Goal: Contribute content: Add original content to the website for others to see

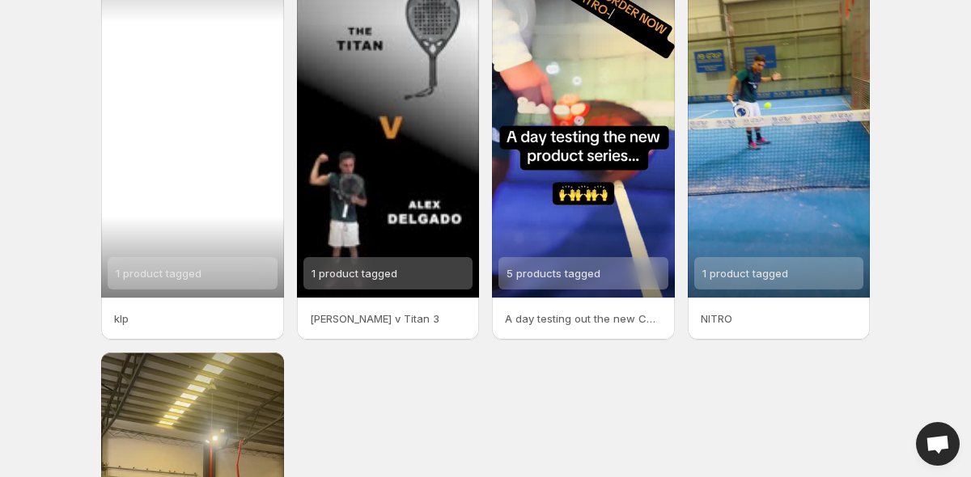
scroll to position [22, 0]
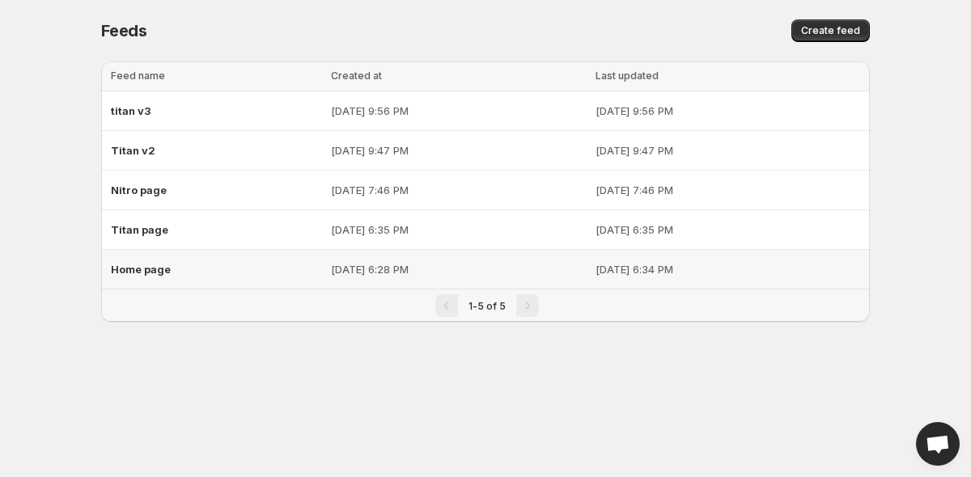
click at [167, 269] on span "Home page" at bounding box center [141, 269] width 60 height 13
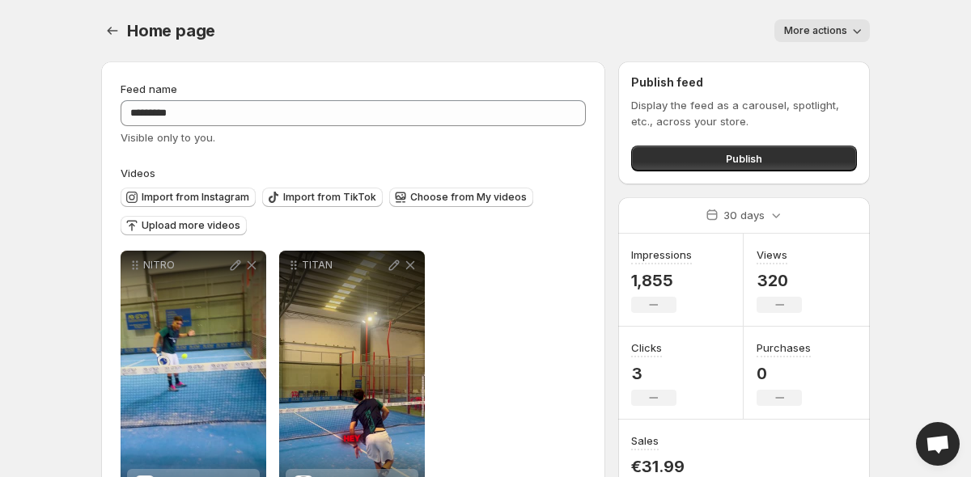
scroll to position [72, 0]
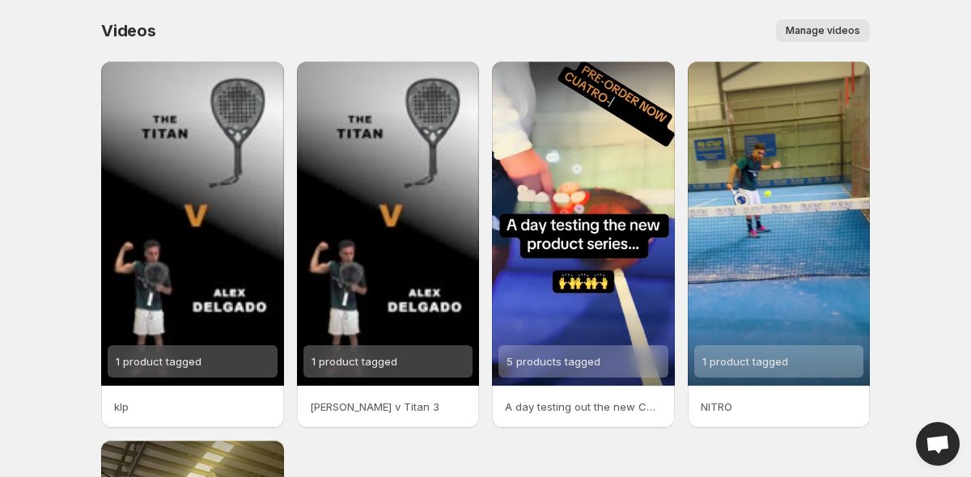
click at [818, 26] on span "Manage videos" at bounding box center [823, 30] width 74 height 13
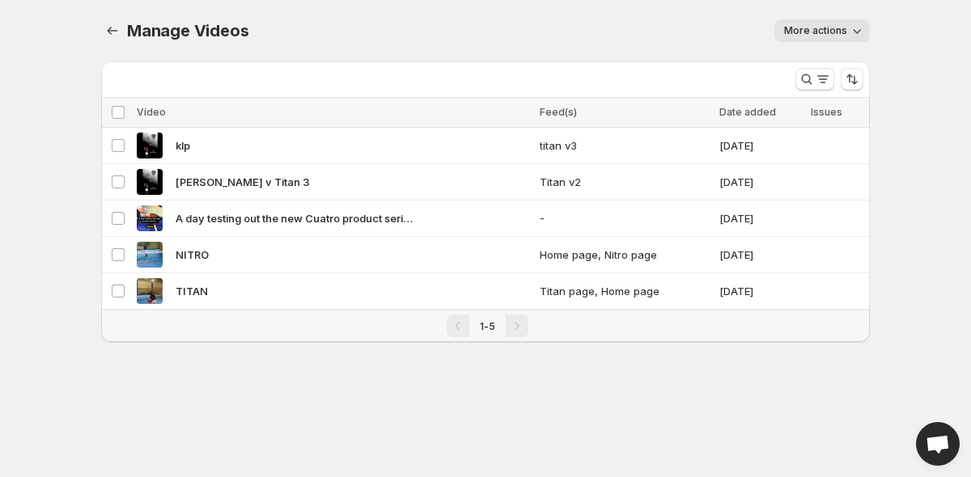
click at [816, 36] on span "More actions" at bounding box center [815, 30] width 63 height 13
click at [574, 26] on div "More actions" at bounding box center [569, 30] width 602 height 23
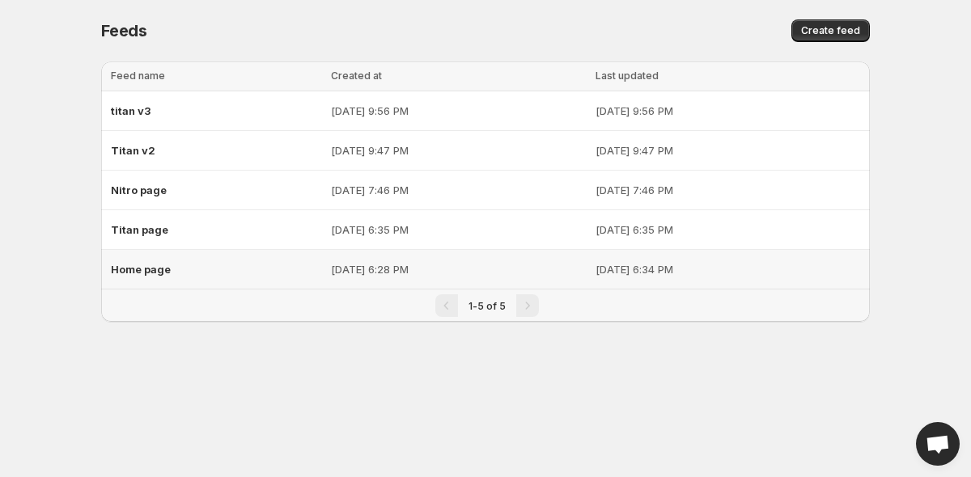
click at [145, 269] on span "Home page" at bounding box center [141, 269] width 60 height 13
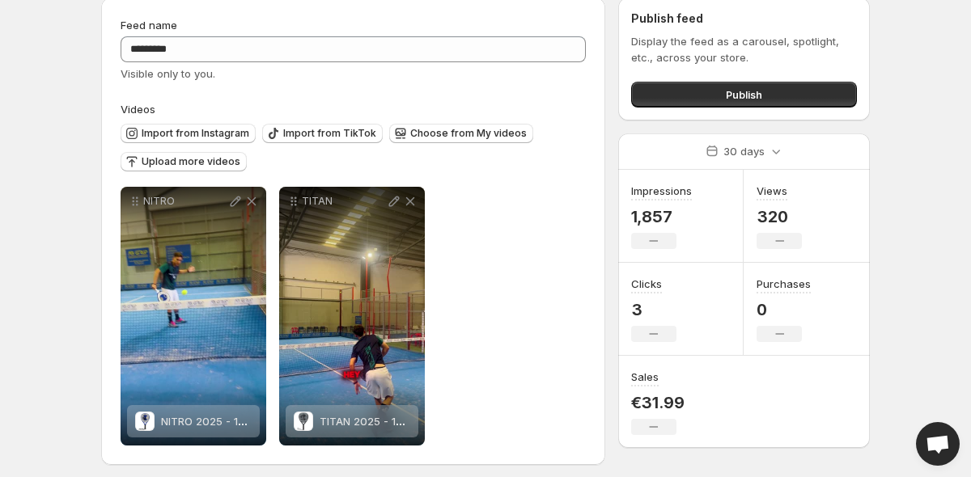
scroll to position [68, 0]
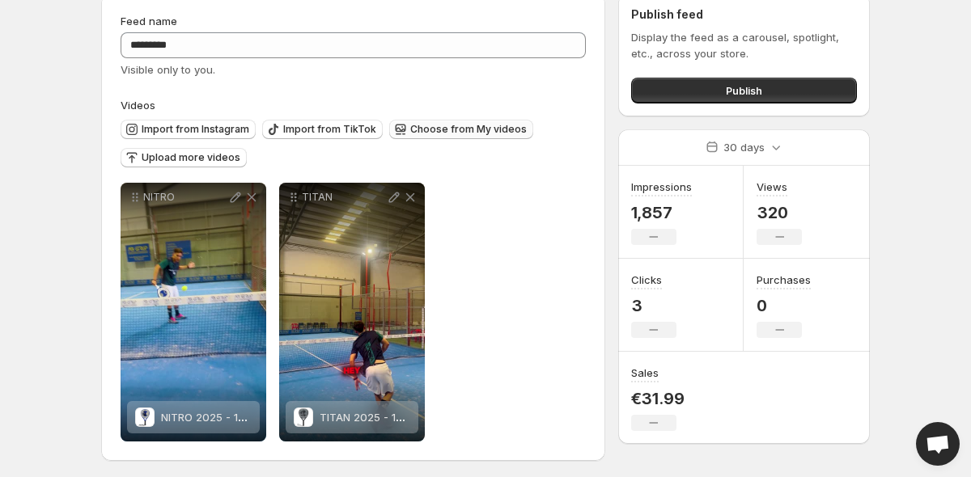
click at [433, 129] on span "Choose from My videos" at bounding box center [468, 129] width 117 height 13
click at [157, 159] on span "Upload more videos" at bounding box center [191, 157] width 99 height 13
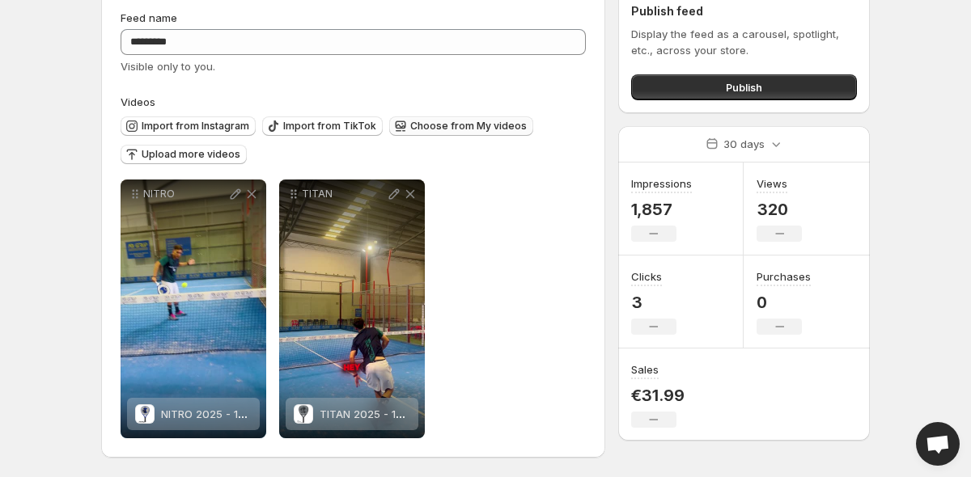
click at [448, 127] on span "Choose from My videos" at bounding box center [468, 126] width 117 height 13
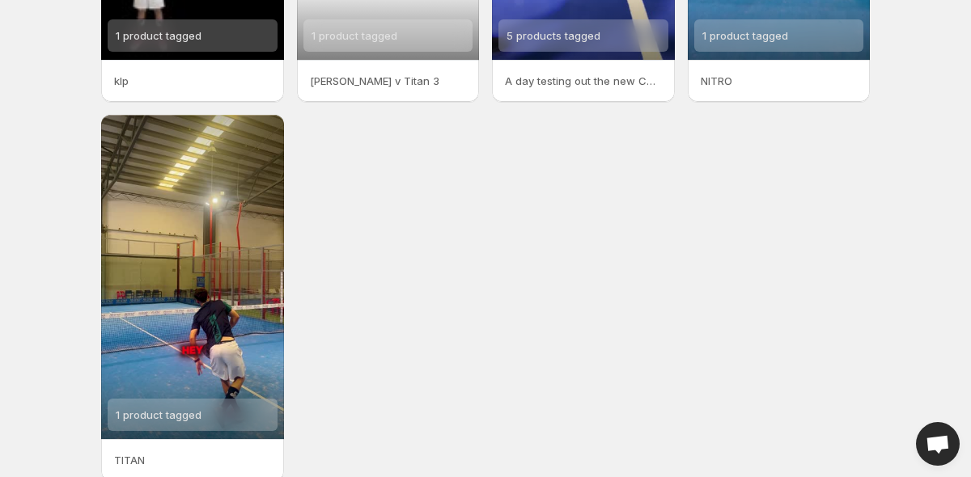
scroll to position [405, 0]
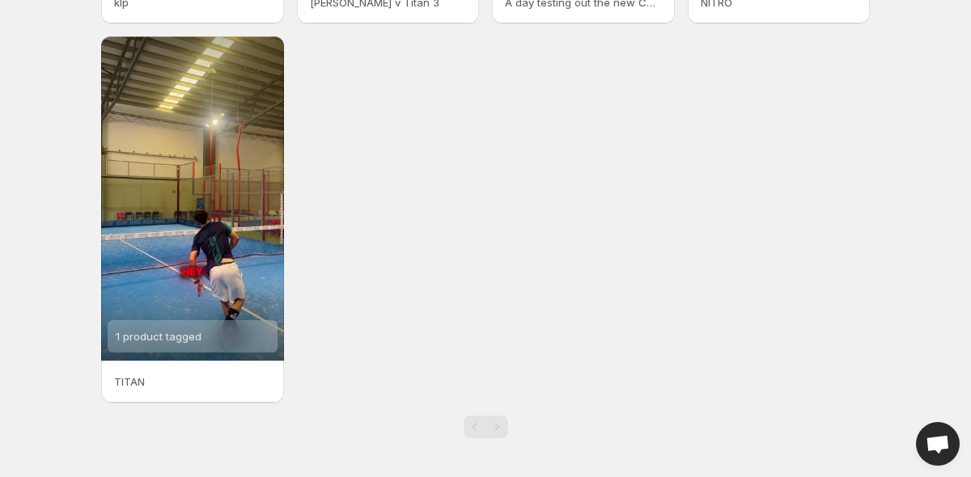
click at [381, 269] on div "1 product tagged klp 1 product tagged Alex v Titan 3 5 products tagged A day te…" at bounding box center [485, 30] width 769 height 746
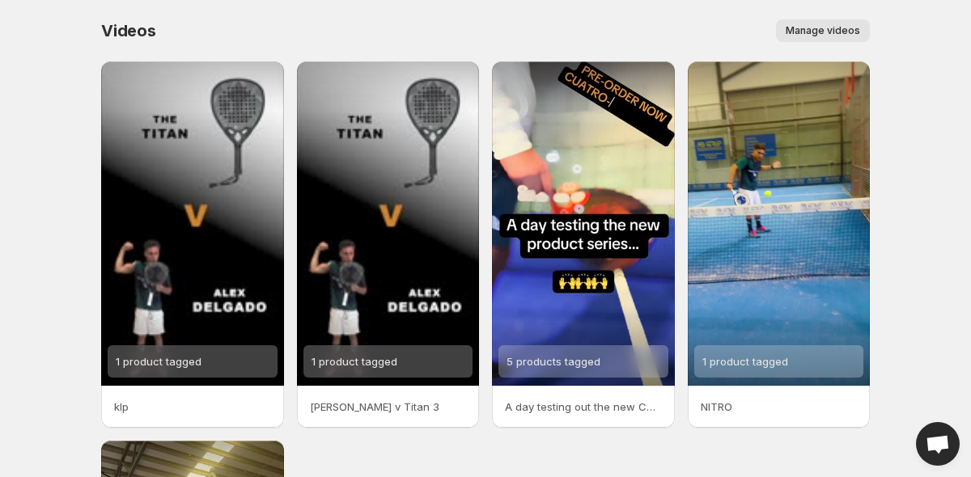
click at [613, 0] on div "Videos. This page is ready Videos Manage videos More actions Manage videos" at bounding box center [485, 30] width 769 height 61
click at [712, 15] on div "Videos. This page is ready Videos Manage videos More actions Manage videos" at bounding box center [485, 30] width 769 height 61
click at [948, 206] on body "Home Feeds Videos Subscription Settings Videos. This page is ready Videos Manag…" at bounding box center [485, 238] width 971 height 477
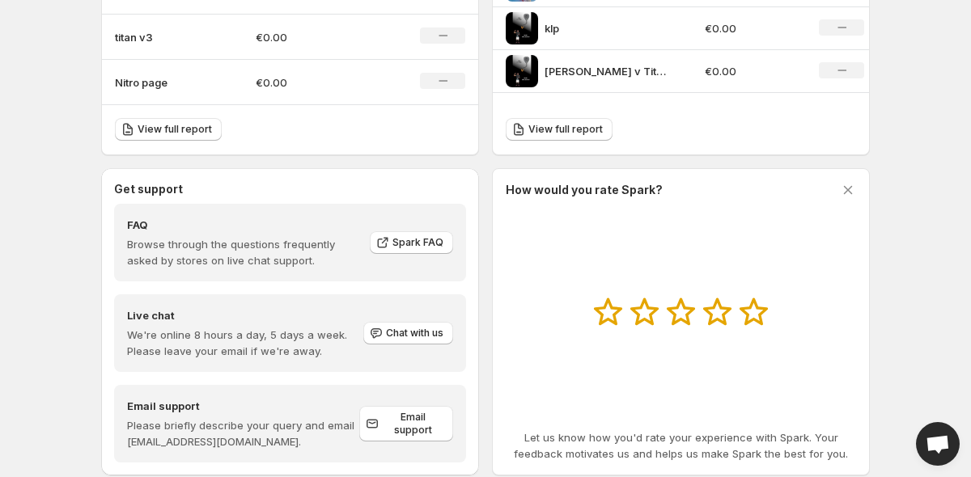
scroll to position [777, 0]
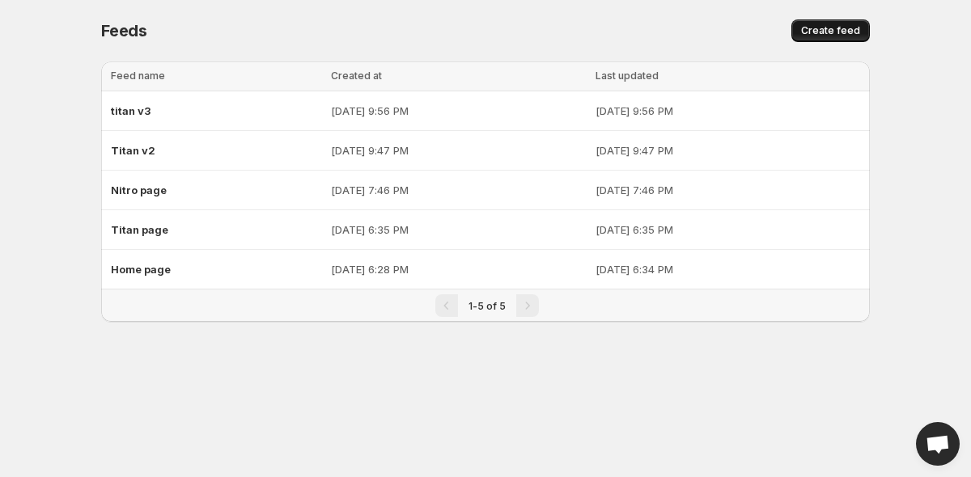
click at [828, 32] on span "Create feed" at bounding box center [830, 30] width 59 height 13
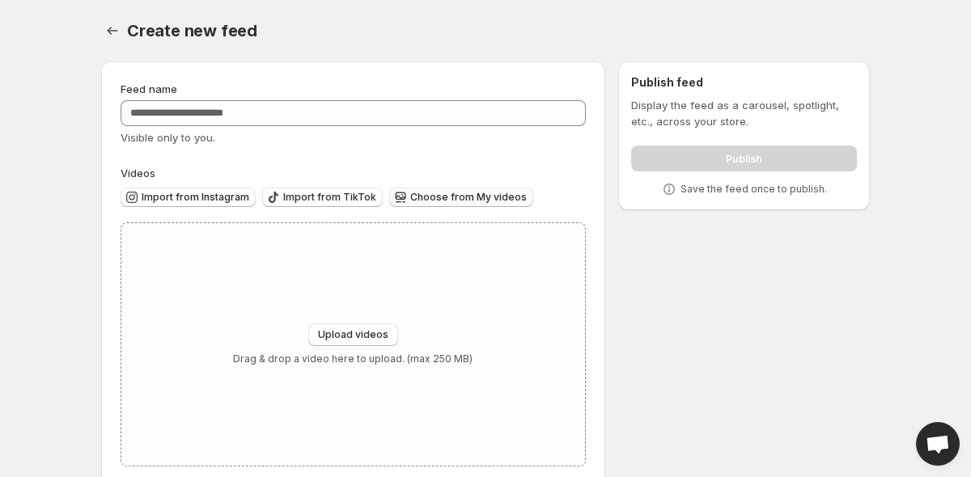
click at [431, 206] on button "Choose from My videos" at bounding box center [461, 197] width 144 height 19
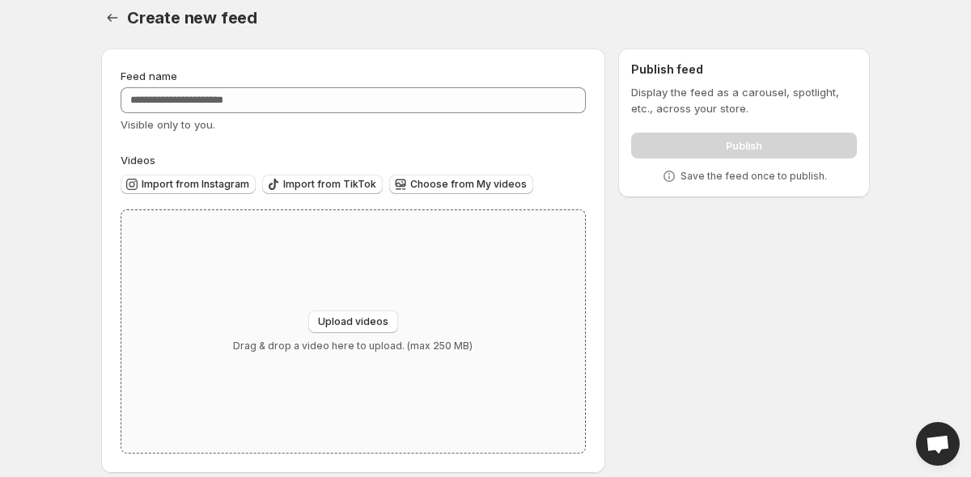
scroll to position [15, 0]
click at [350, 329] on button "Upload videos" at bounding box center [353, 320] width 90 height 23
type input "**********"
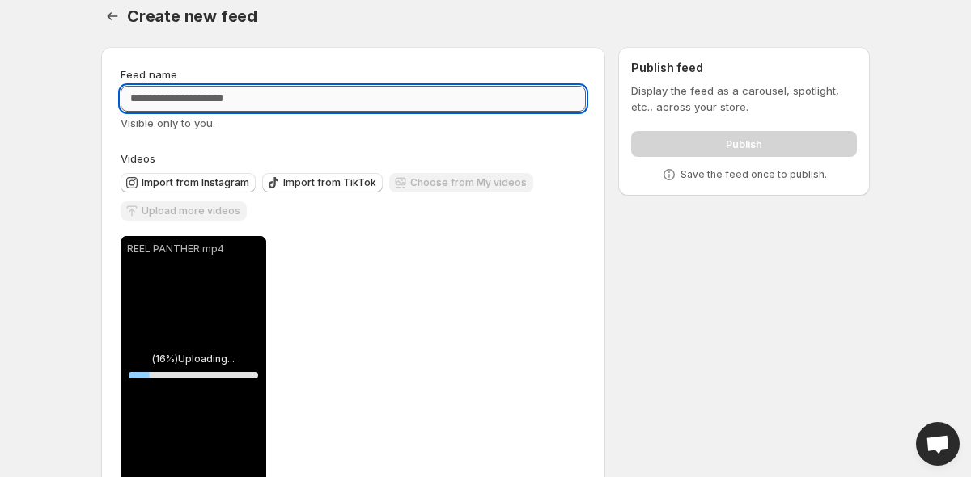
click at [231, 100] on input "Feed name" at bounding box center [353, 99] width 465 height 26
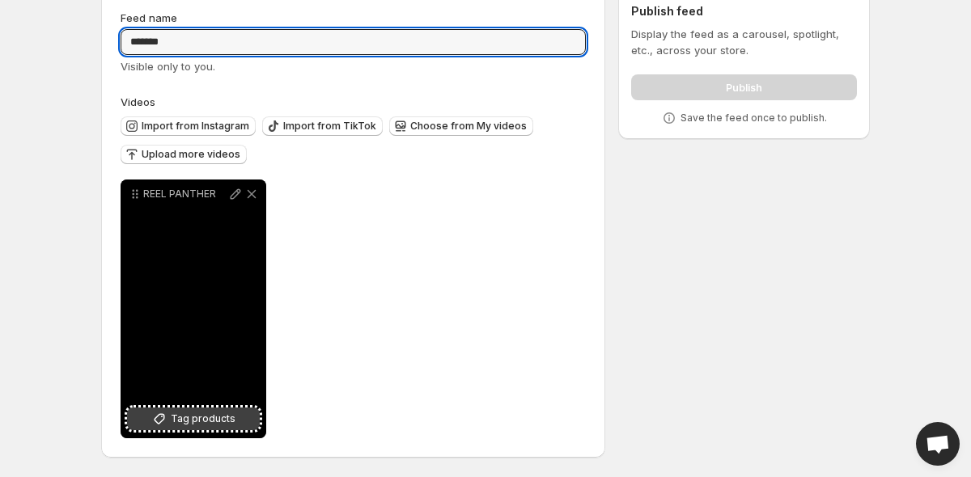
type input "*******"
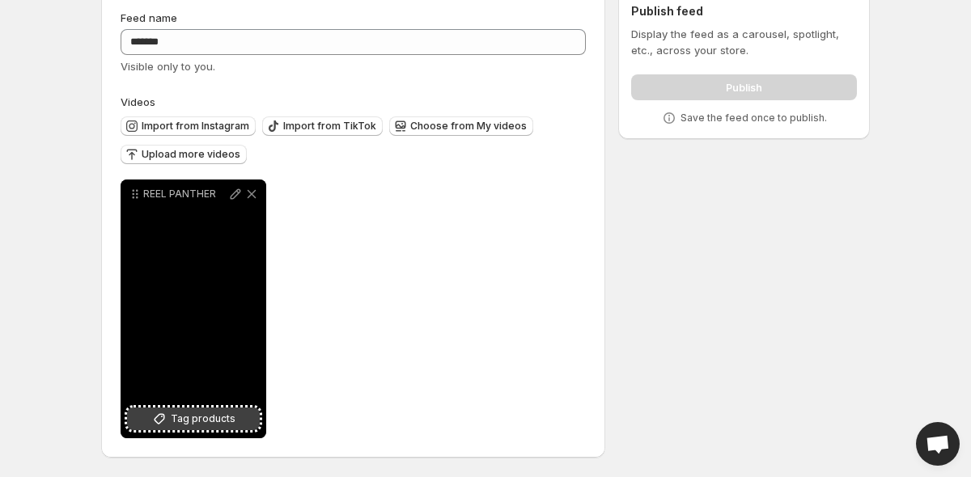
click at [189, 425] on span "Tag products" at bounding box center [203, 419] width 65 height 16
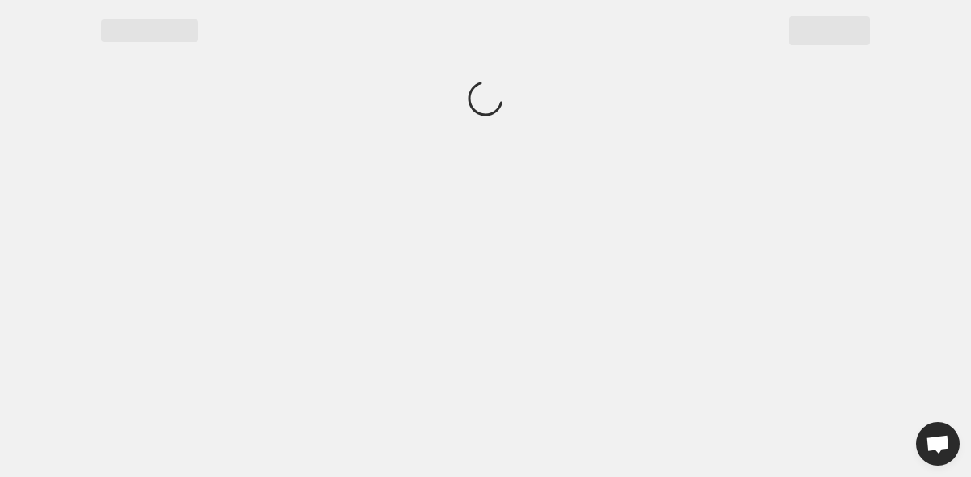
scroll to position [0, 0]
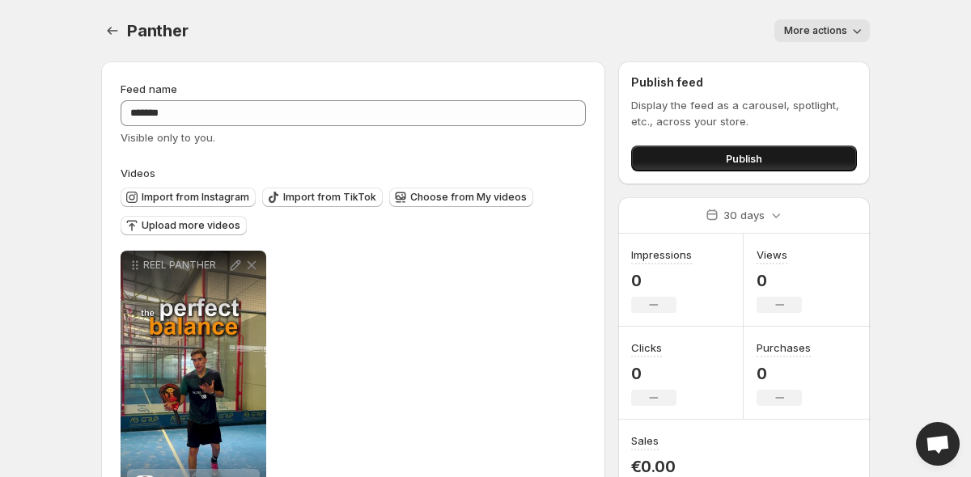
click at [681, 154] on button "Publish" at bounding box center [744, 159] width 226 height 26
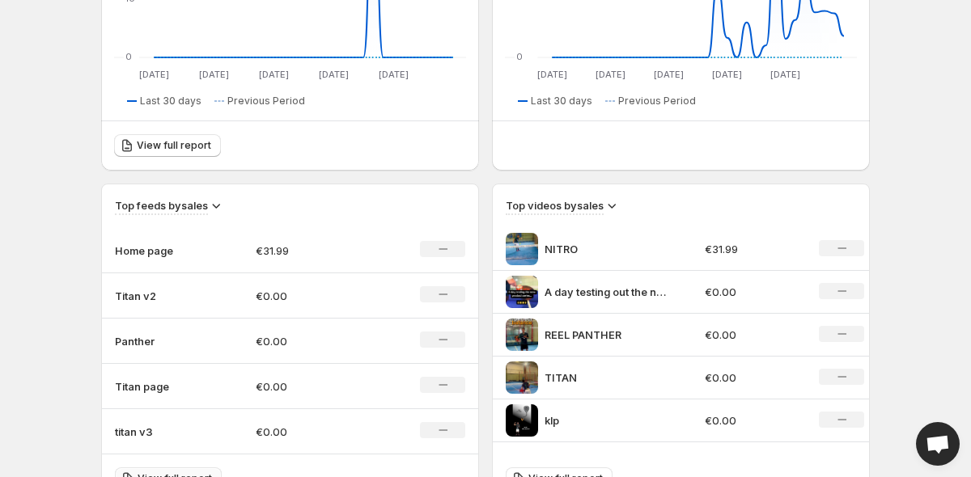
scroll to position [356, 0]
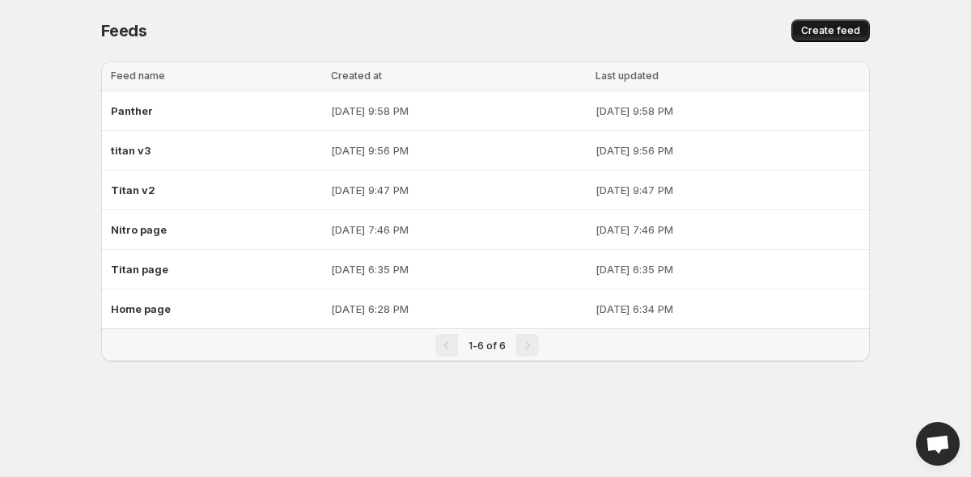
click at [824, 27] on span "Create feed" at bounding box center [830, 30] width 59 height 13
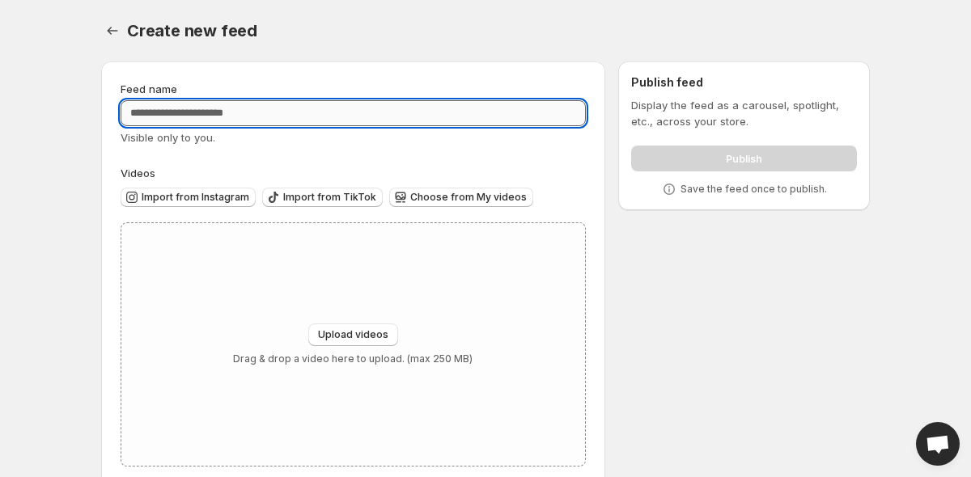
click at [253, 113] on input "Feed name" at bounding box center [353, 113] width 465 height 26
type input "*******"
click at [433, 199] on span "Choose from My videos" at bounding box center [468, 197] width 117 height 13
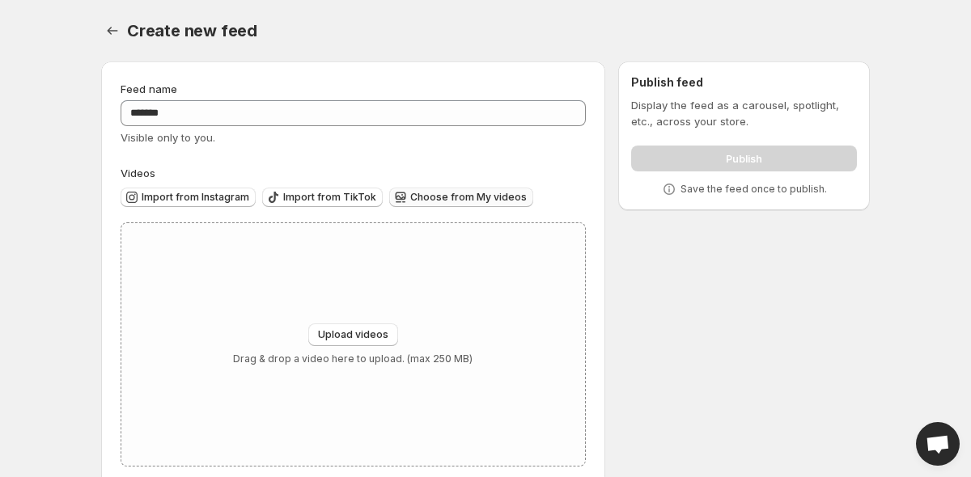
click at [435, 200] on span "Choose from My videos" at bounding box center [468, 197] width 117 height 13
click at [376, 337] on span "Upload videos" at bounding box center [353, 335] width 70 height 13
type input "**********"
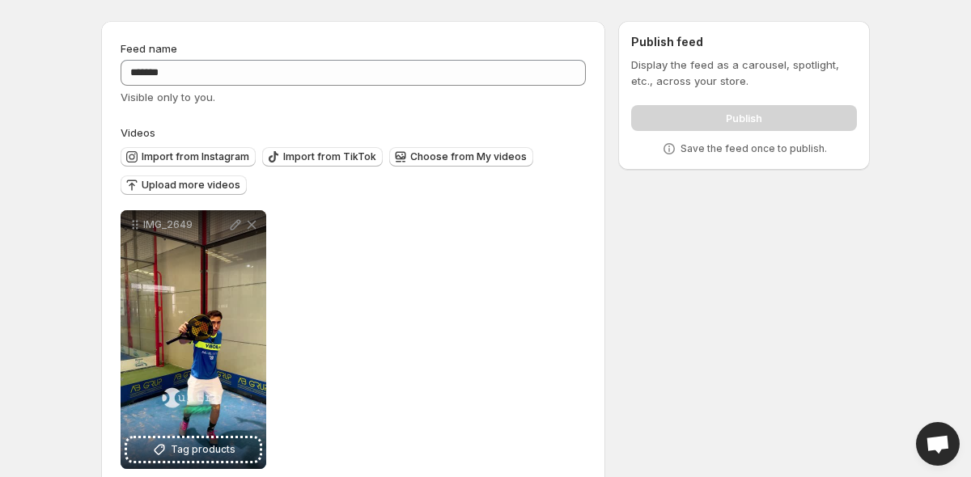
scroll to position [72, 0]
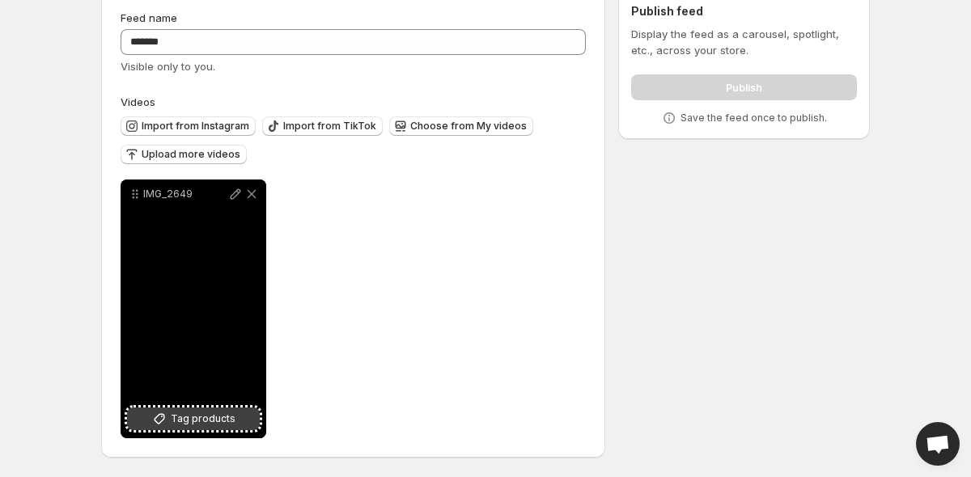
click at [206, 421] on span "Tag products" at bounding box center [203, 419] width 65 height 16
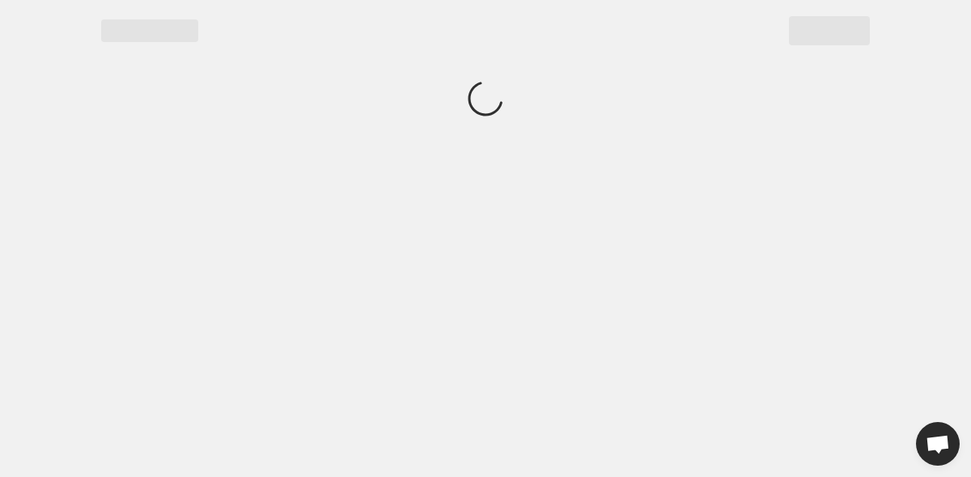
scroll to position [0, 0]
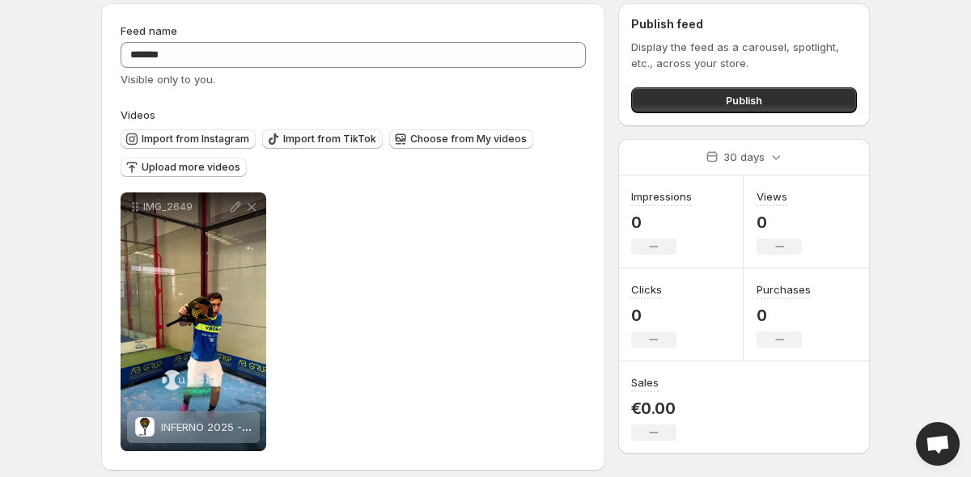
scroll to position [67, 0]
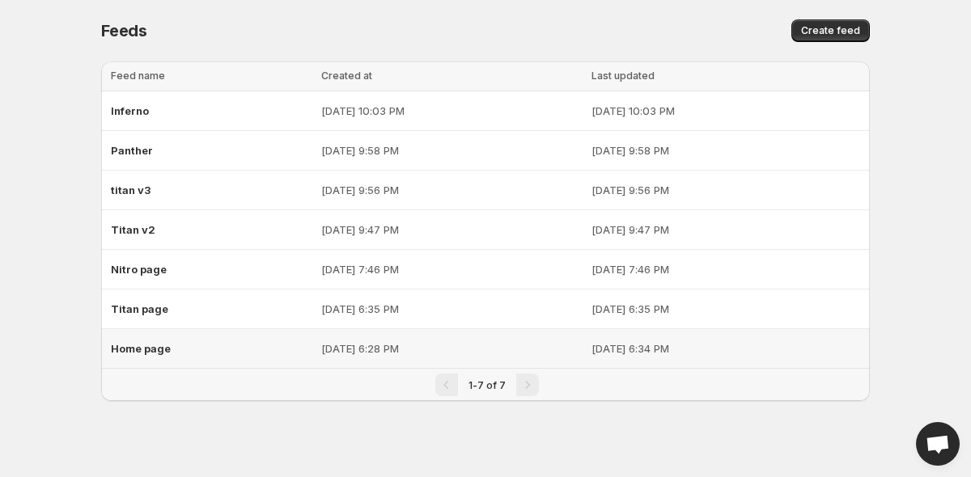
click at [264, 351] on div "Home page" at bounding box center [211, 348] width 201 height 29
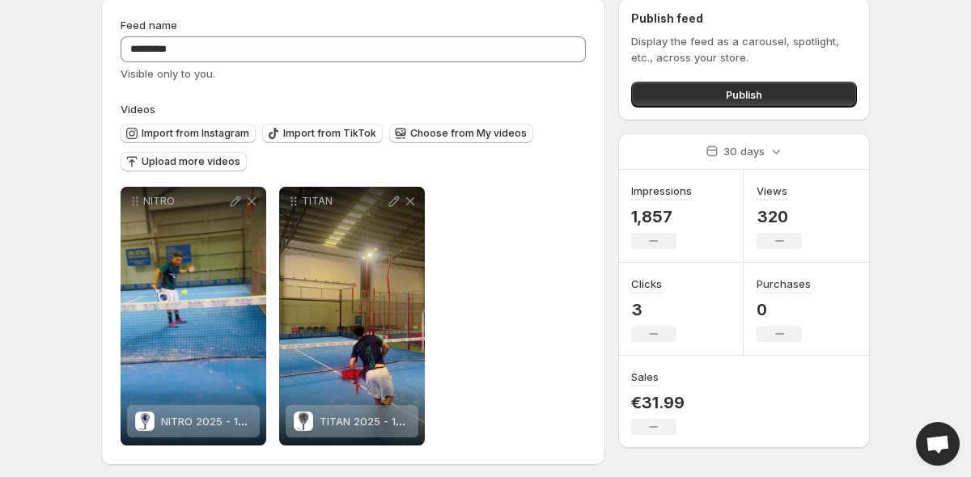
scroll to position [70, 0]
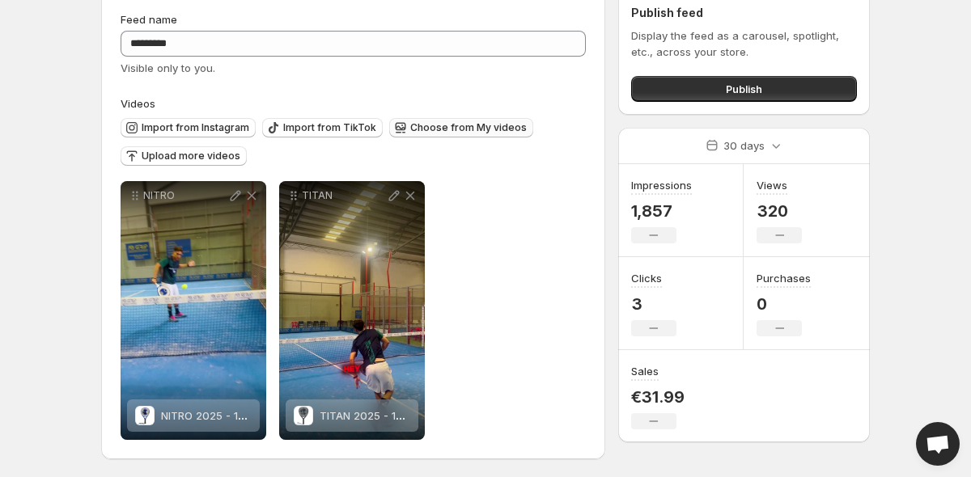
click at [443, 123] on span "Choose from My videos" at bounding box center [468, 127] width 117 height 13
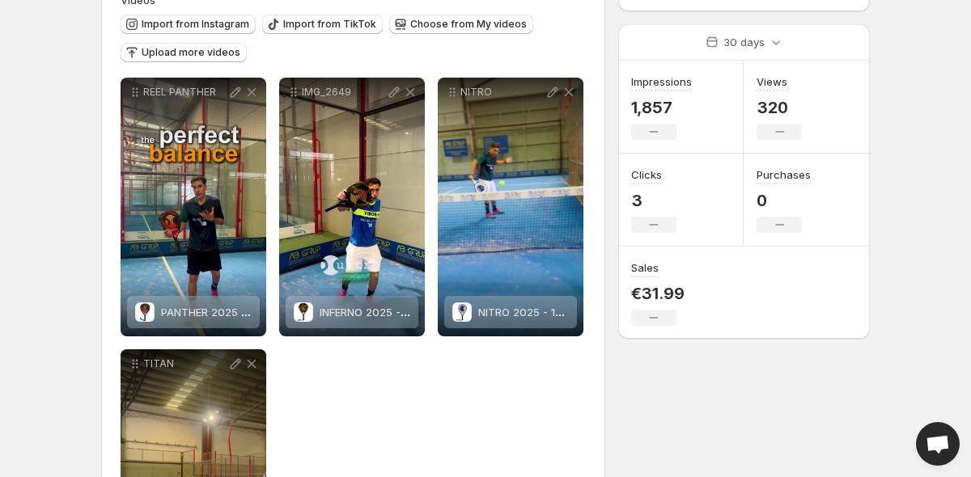
scroll to position [0, 0]
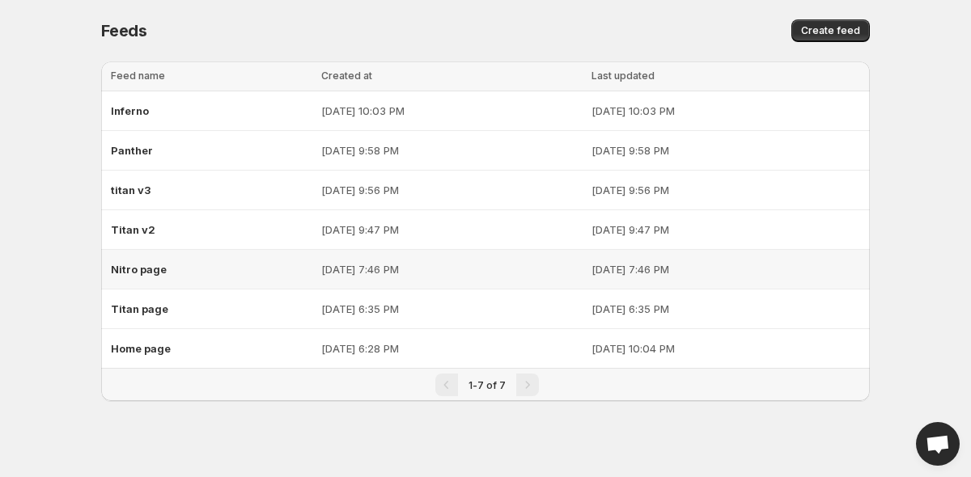
click at [193, 264] on div "Nitro page" at bounding box center [211, 269] width 201 height 29
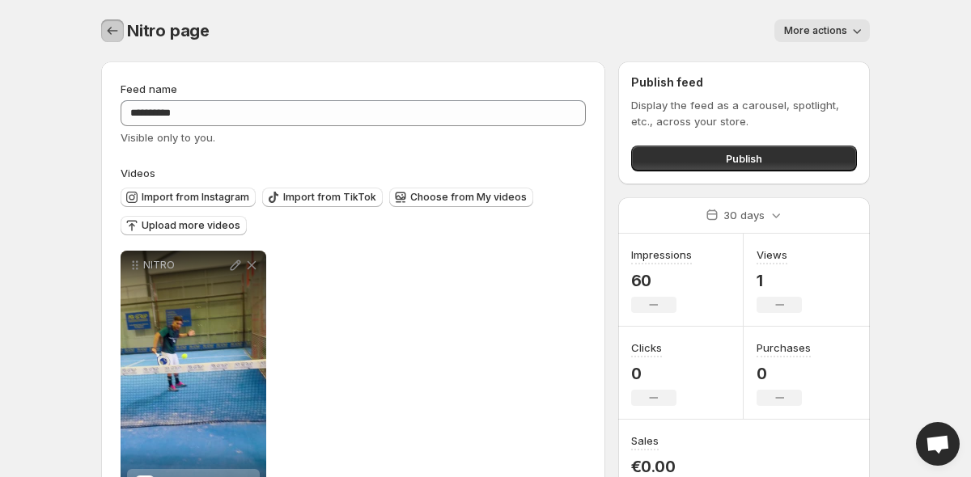
click at [111, 32] on icon "Settings" at bounding box center [112, 31] width 16 height 16
